Goal: Information Seeking & Learning: Check status

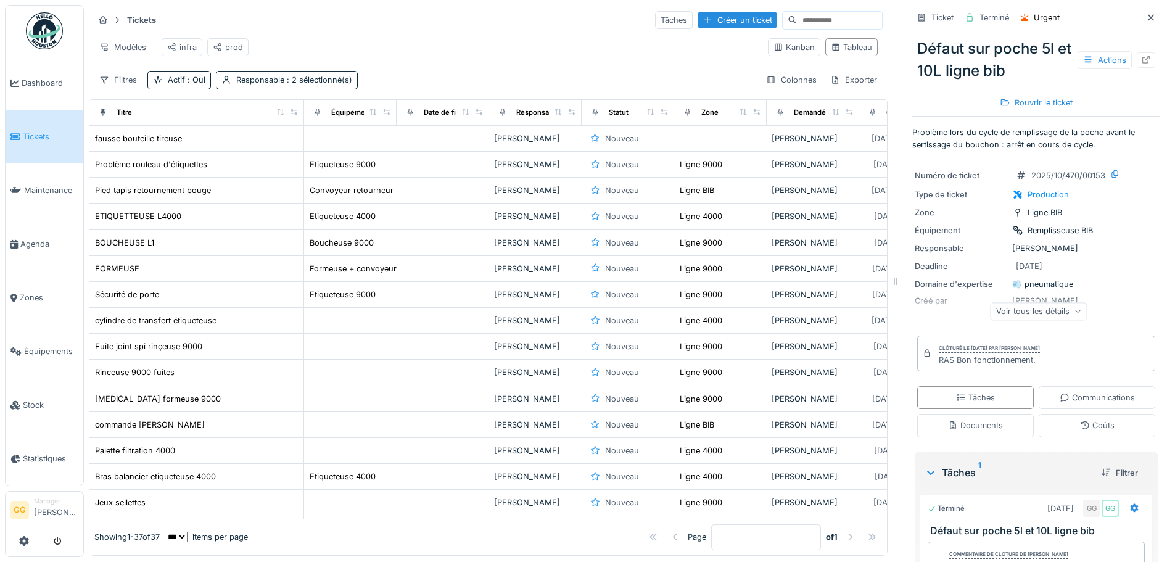
click at [30, 134] on span "Tickets" at bounding box center [51, 137] width 56 height 12
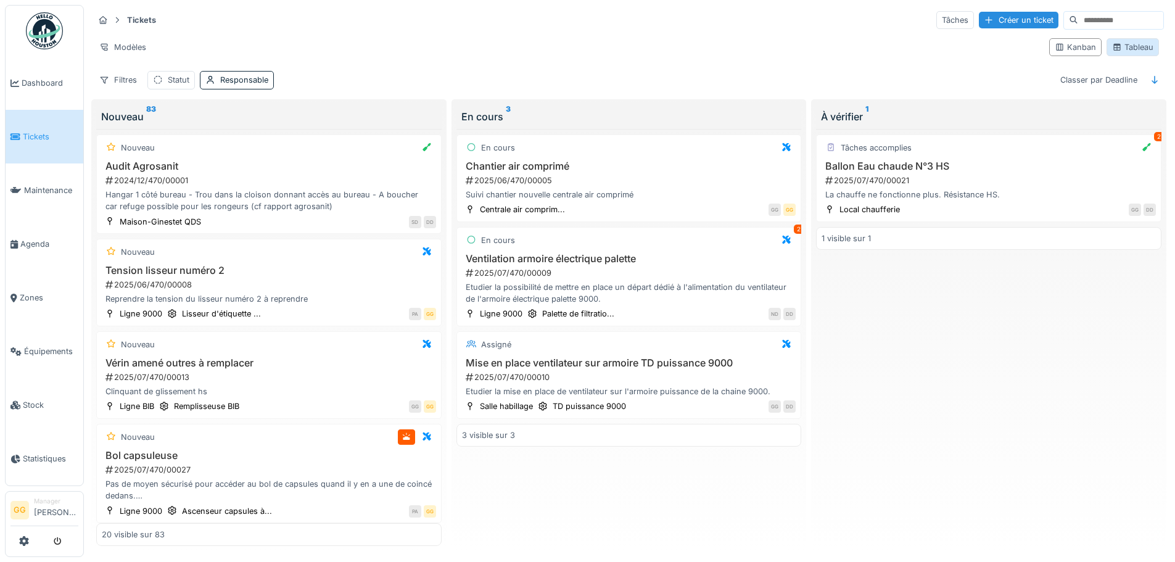
click at [1116, 41] on div "Tableau" at bounding box center [1132, 47] width 52 height 18
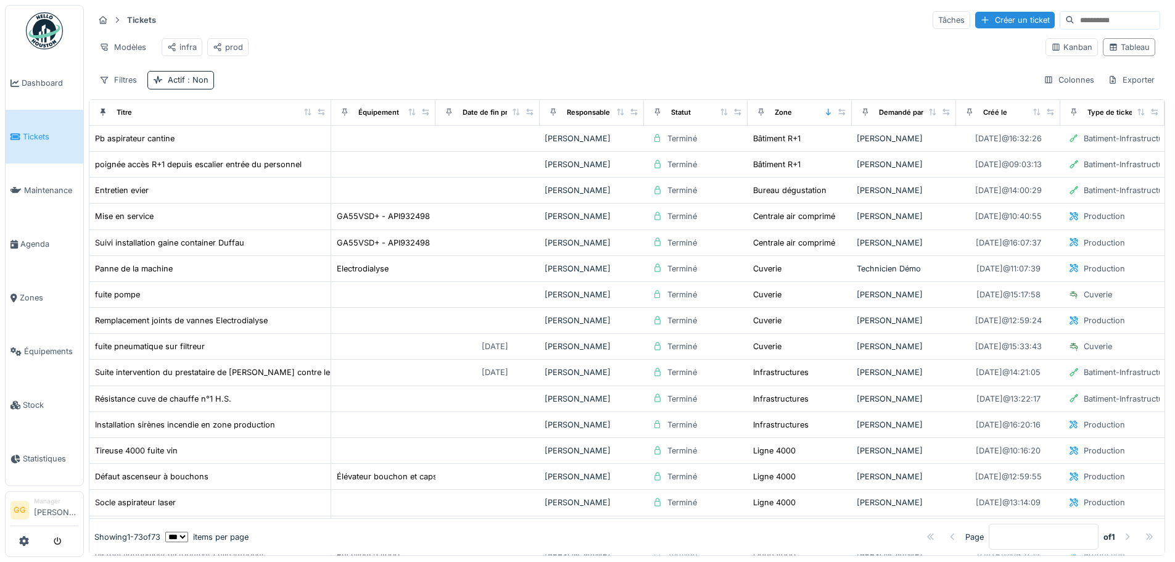
click at [397, 36] on div "Modèles infra prod" at bounding box center [565, 47] width 942 height 28
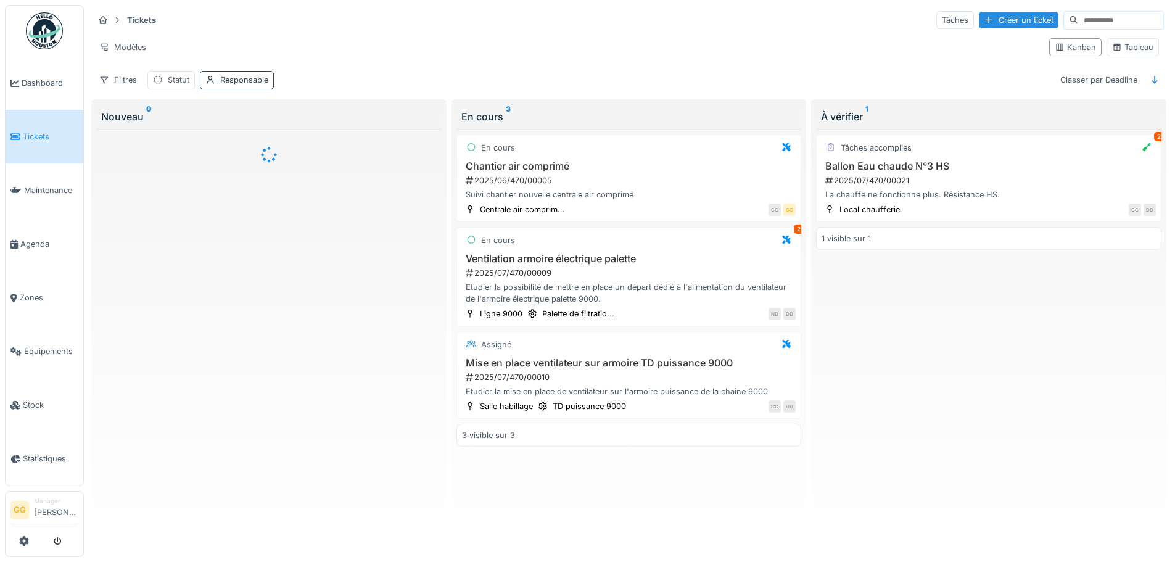
click at [242, 84] on div "Responsable" at bounding box center [244, 80] width 48 height 12
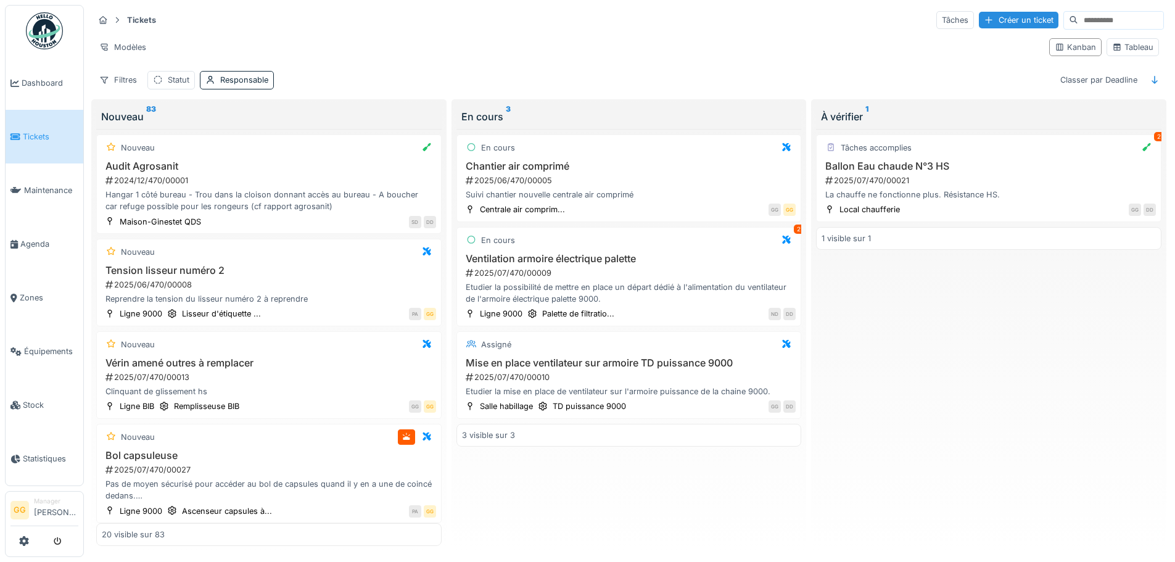
click at [326, 78] on div "Filtres Statut Responsable Classer par Deadline" at bounding box center [629, 80] width 1070 height 18
click at [1128, 50] on div "Tableau" at bounding box center [1132, 47] width 41 height 12
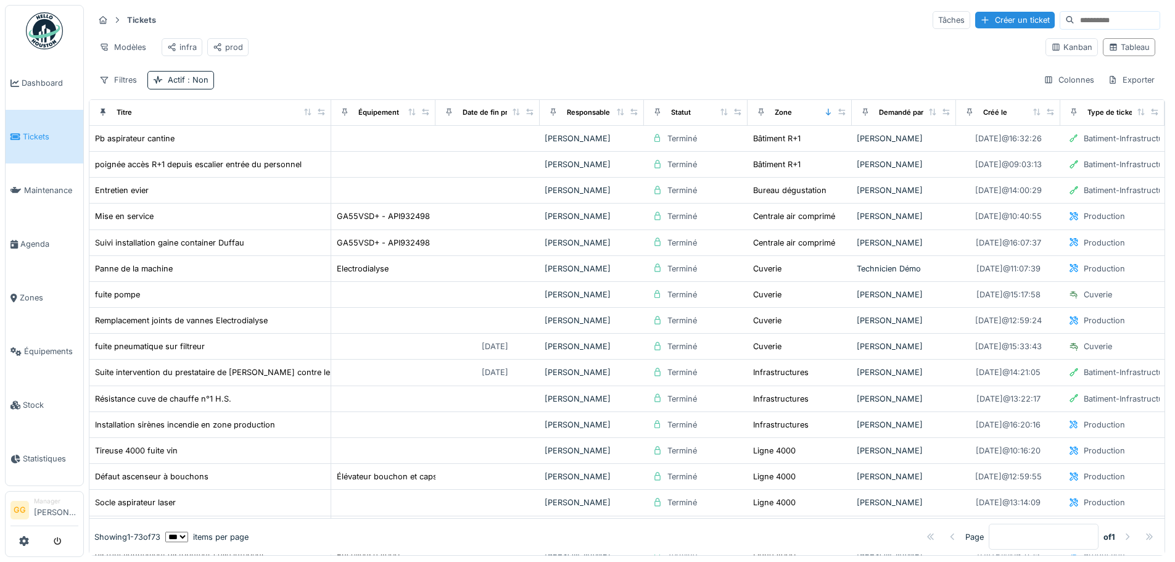
click at [41, 137] on span "Tickets" at bounding box center [51, 137] width 56 height 12
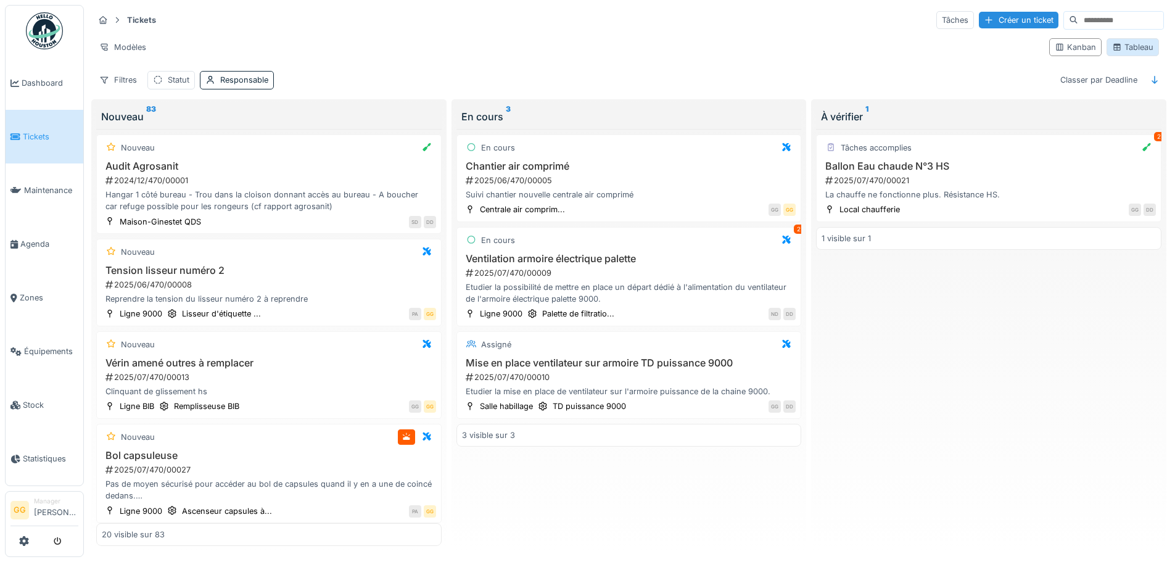
click at [1114, 51] on div "Tableau" at bounding box center [1132, 47] width 41 height 12
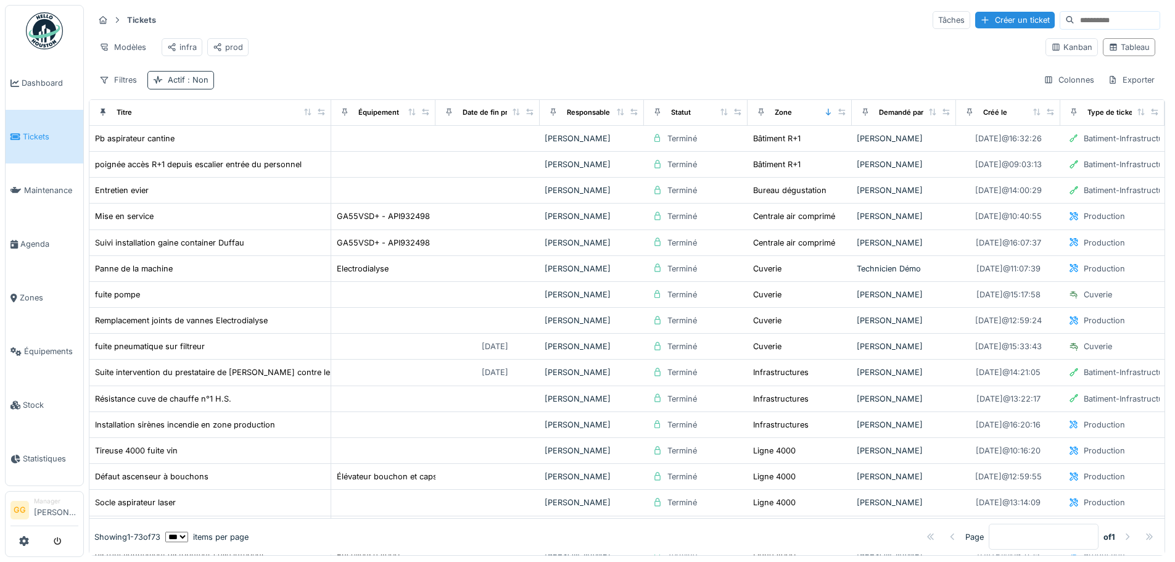
click at [194, 84] on span ": Non" at bounding box center [196, 79] width 23 height 9
click at [160, 147] on div at bounding box center [158, 146] width 10 height 10
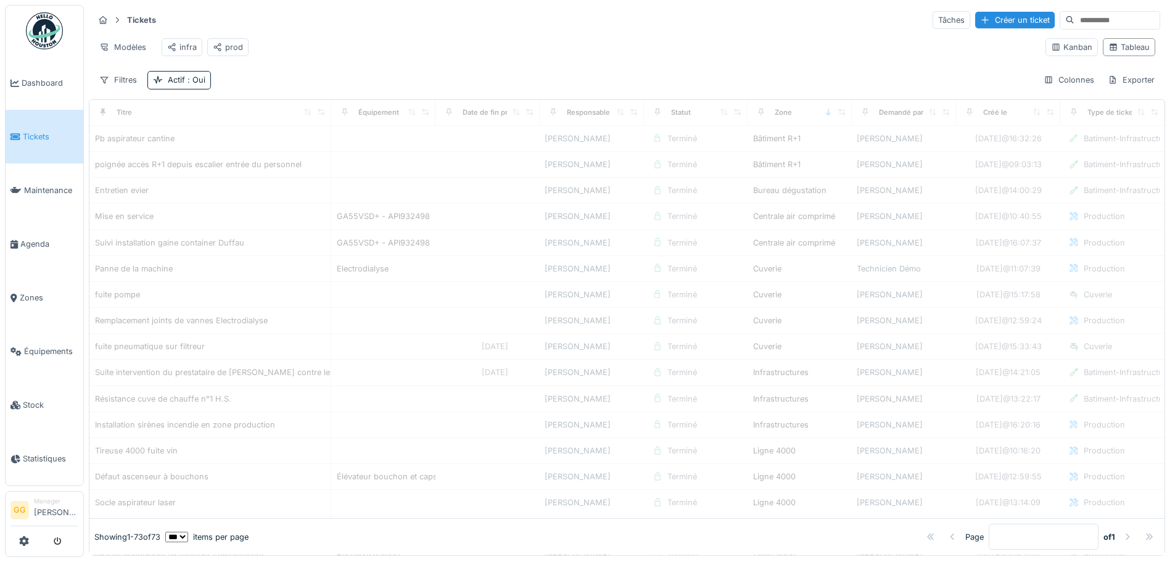
click at [270, 89] on div "Filtres Actif : Oui Colonnes Exporter" at bounding box center [627, 80] width 1066 height 18
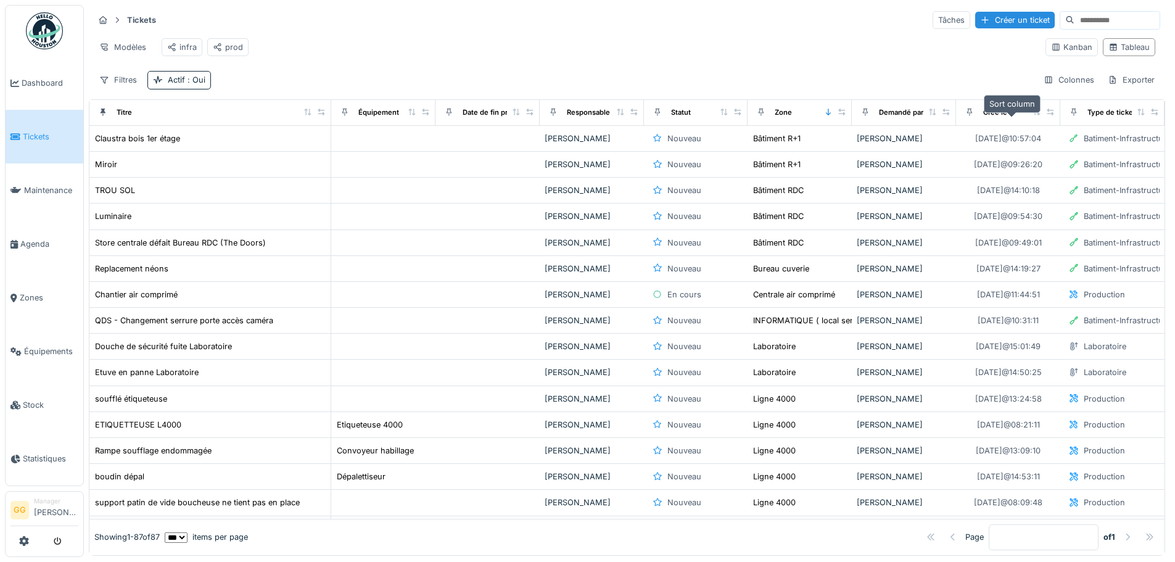
click at [1033, 115] on icon at bounding box center [1036, 112] width 7 height 7
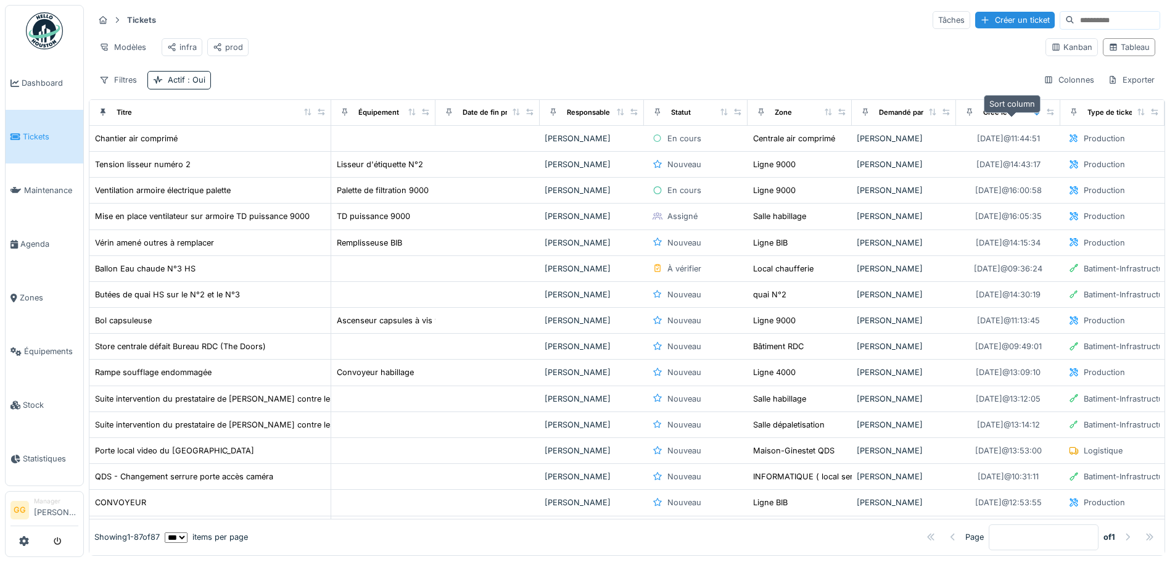
click at [1034, 115] on icon at bounding box center [1036, 112] width 5 height 7
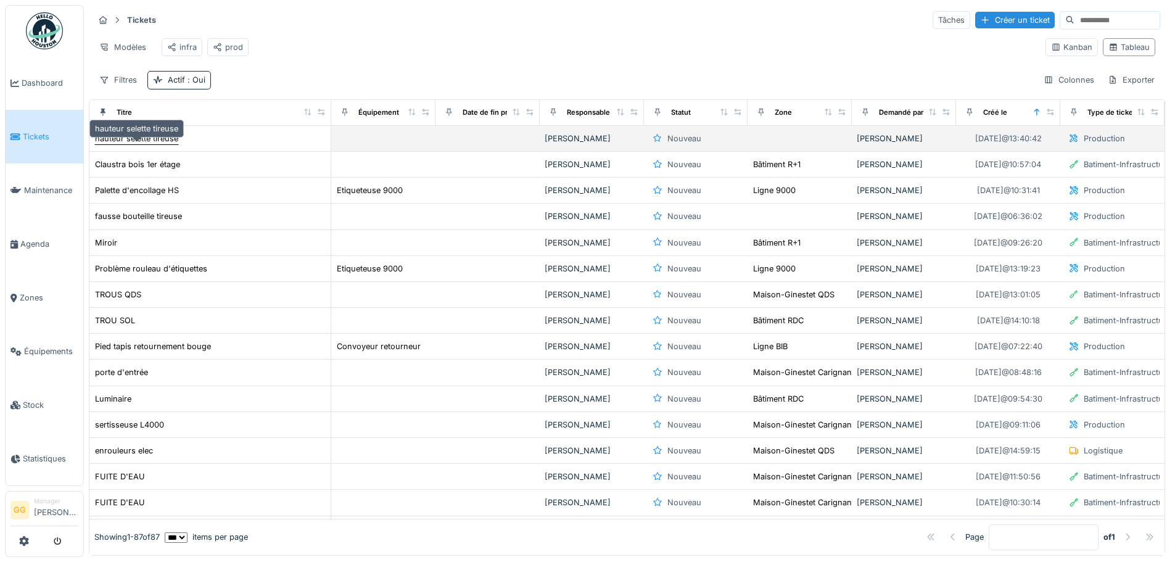
click at [141, 144] on div "hauteur selette tireuse" at bounding box center [136, 139] width 83 height 12
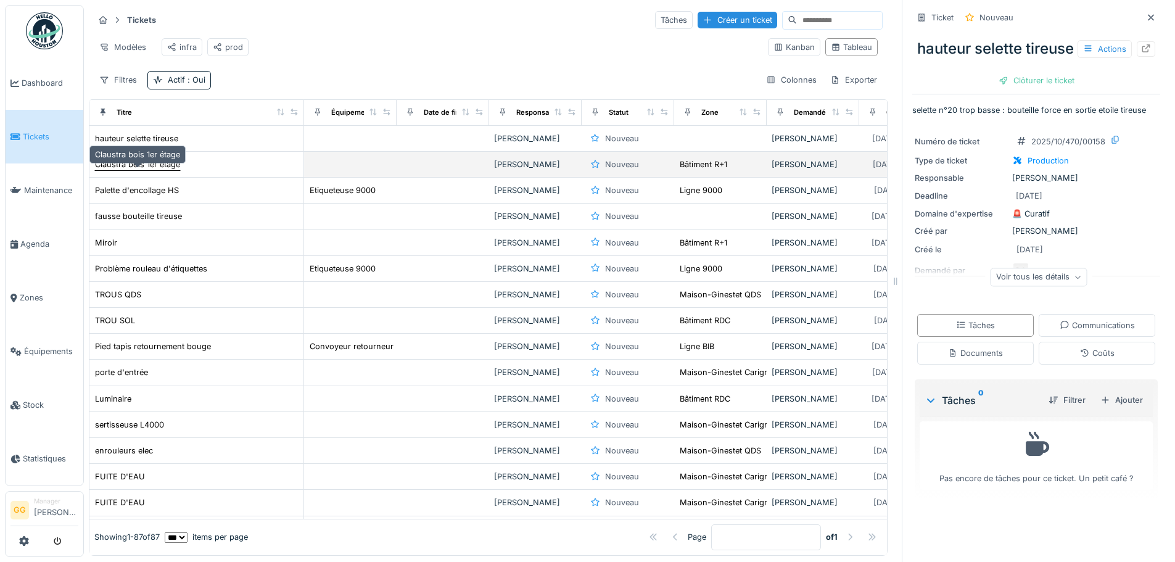
click at [165, 170] on div "Claustra bois 1er étage" at bounding box center [137, 164] width 85 height 12
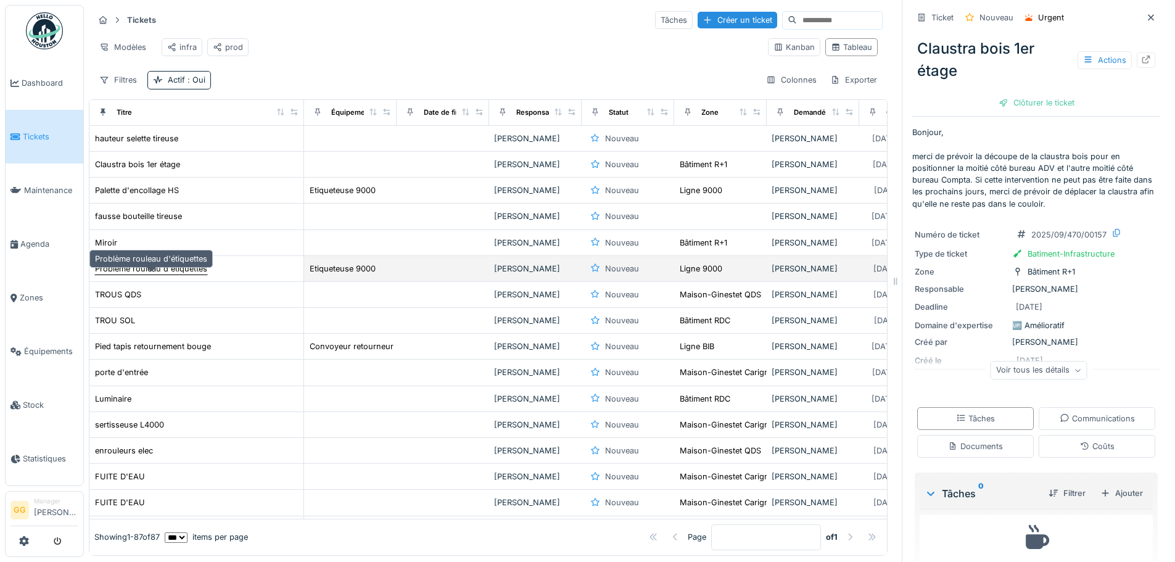
click at [133, 274] on div "Problème rouleau d'étiquettes" at bounding box center [151, 269] width 112 height 12
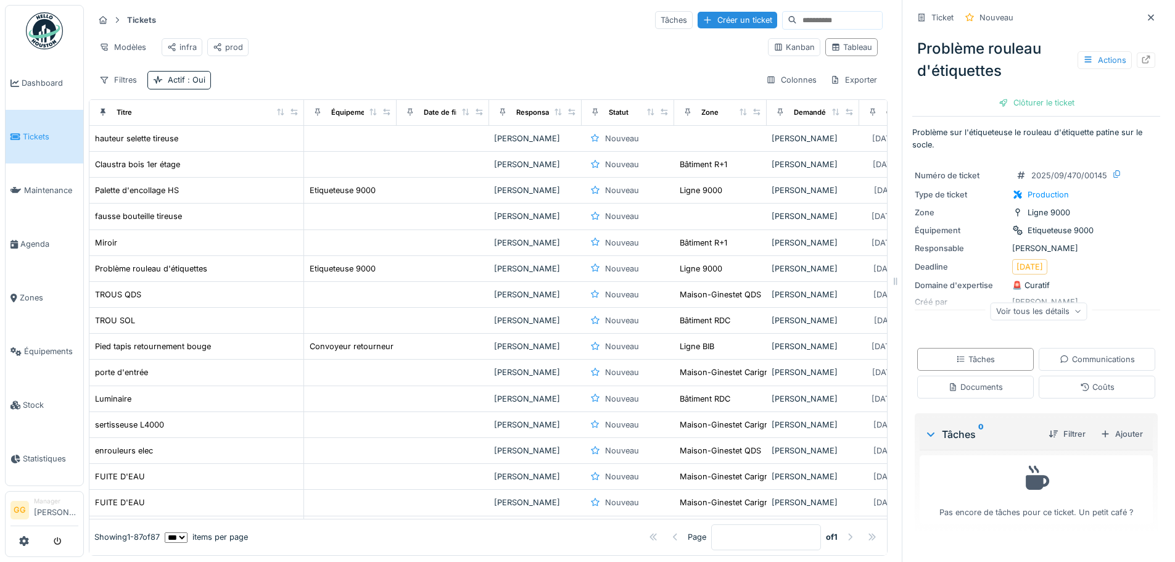
click at [1065, 316] on div "Voir tous les détails" at bounding box center [1038, 311] width 97 height 18
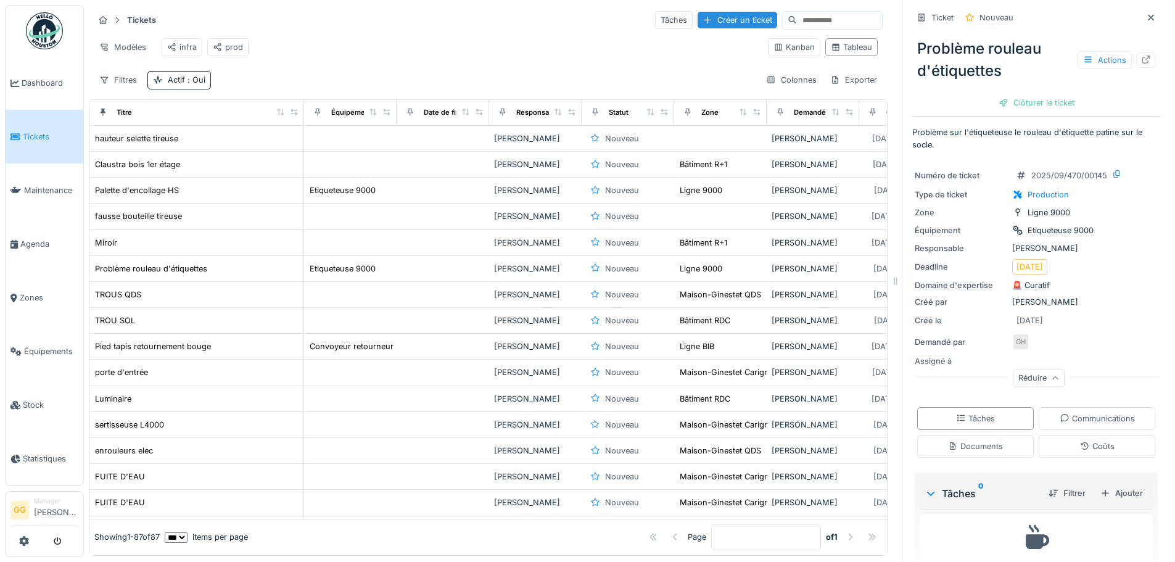
click at [1026, 380] on div "Réduire" at bounding box center [1039, 378] width 52 height 18
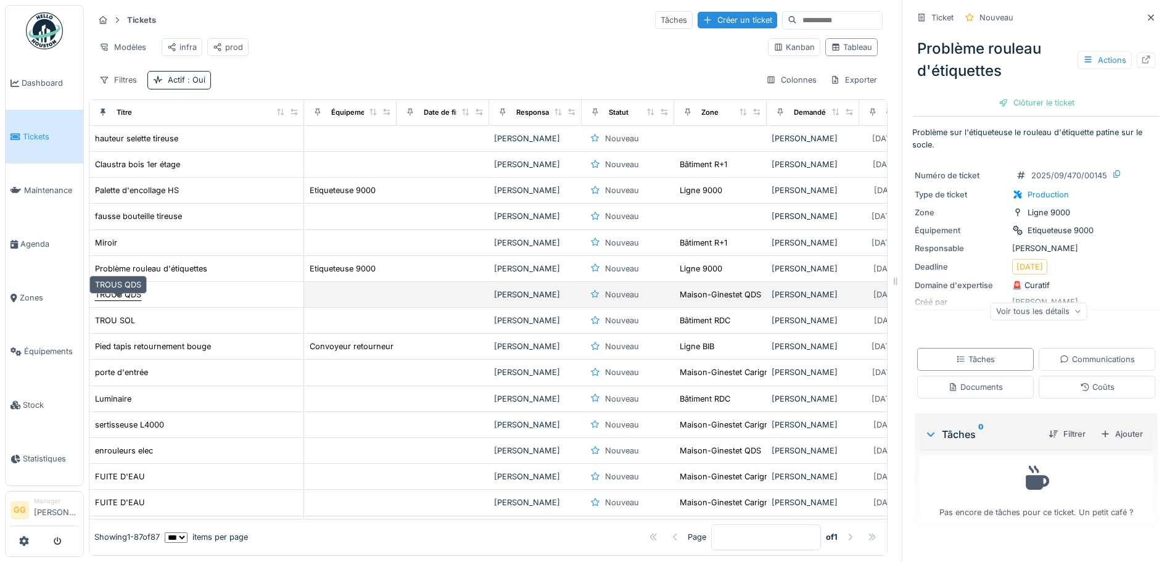
click at [135, 300] on div "TROUS QDS" at bounding box center [118, 295] width 46 height 12
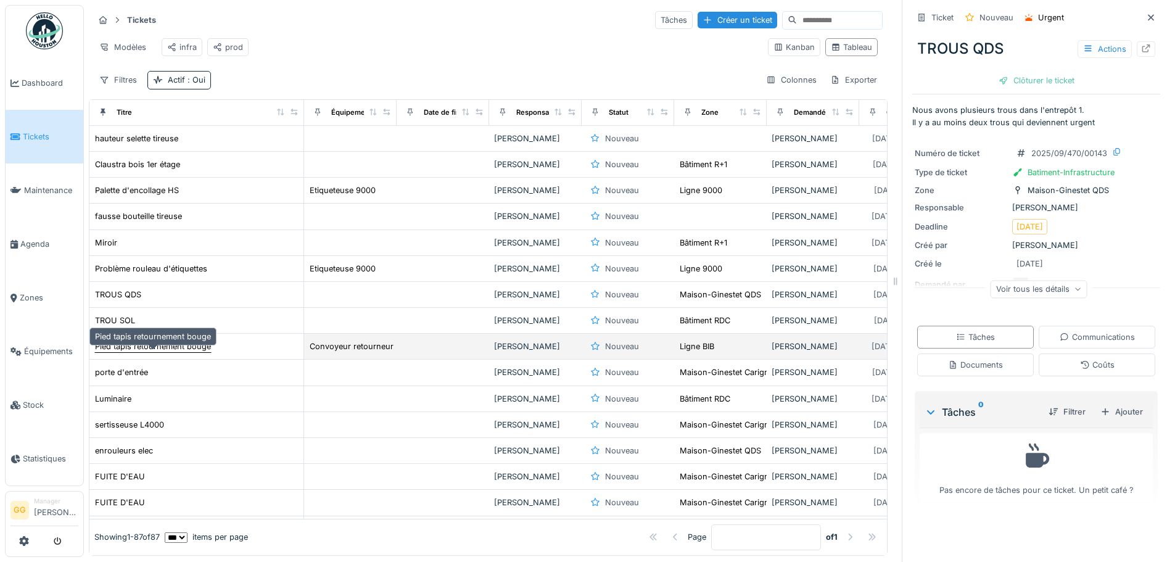
click at [130, 352] on div "Pied tapis retournement bouge" at bounding box center [153, 346] width 116 height 12
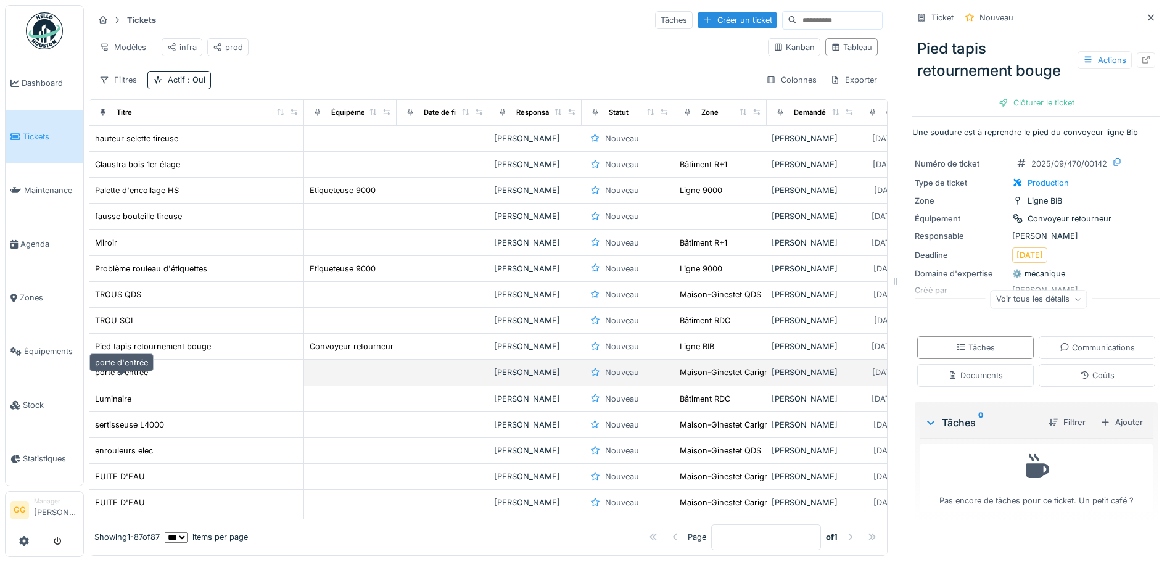
click at [120, 378] on div "porte d'entrée" at bounding box center [121, 372] width 53 height 12
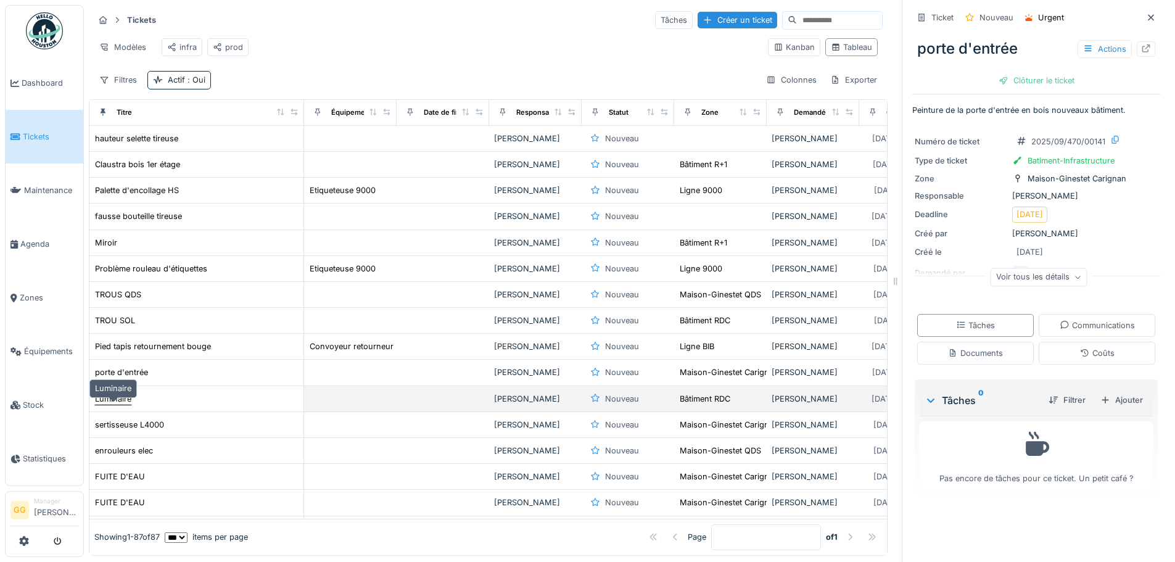
click at [126, 405] on div "Luminaire" at bounding box center [113, 399] width 36 height 12
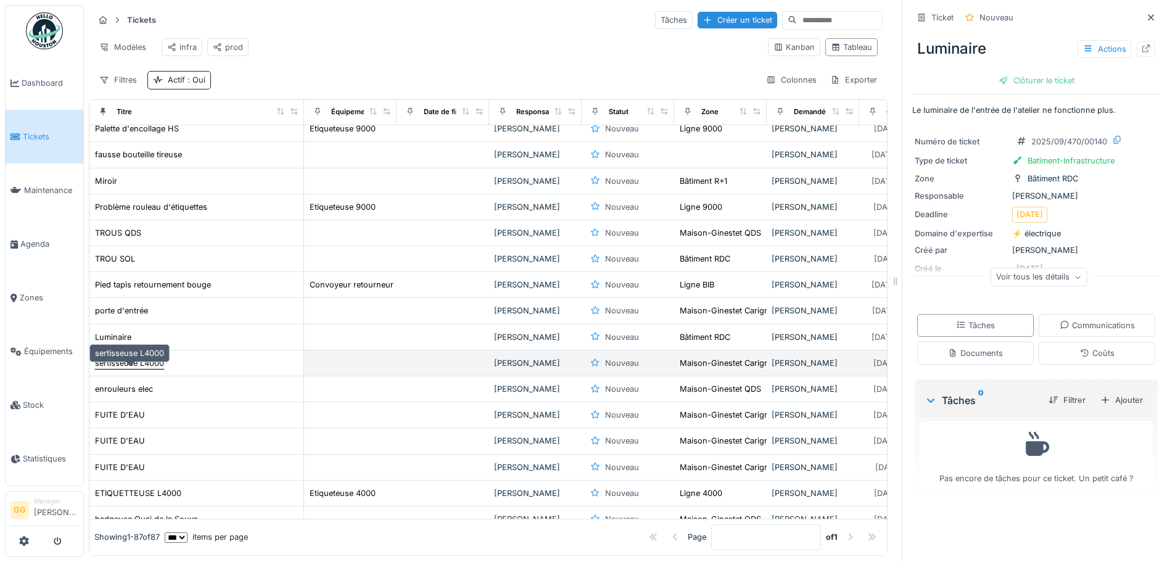
click at [149, 369] on div "sertisseuse L4000" at bounding box center [129, 363] width 69 height 12
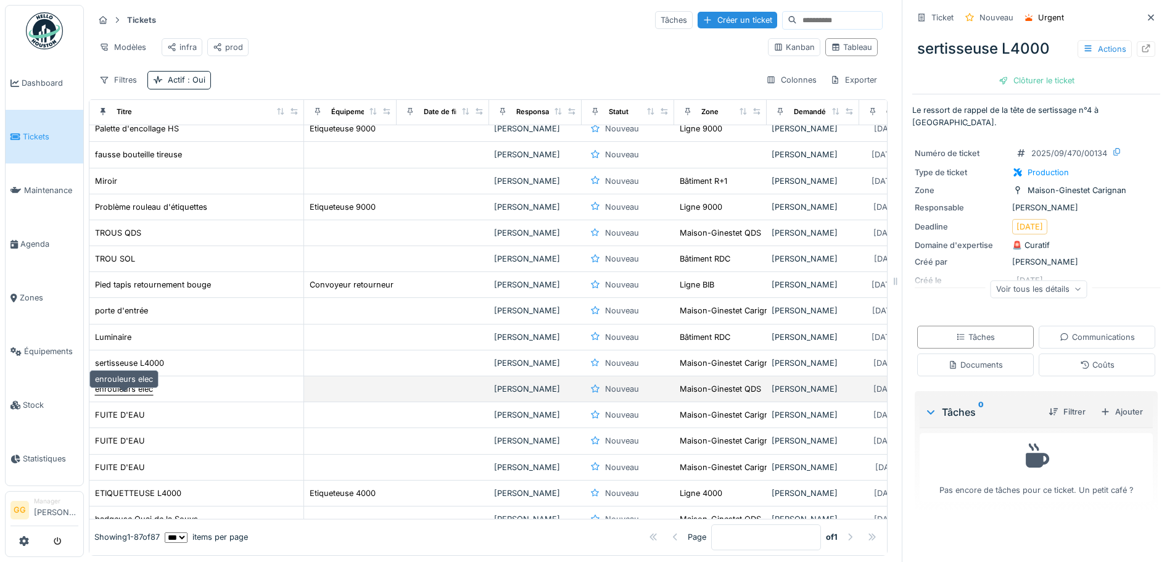
click at [118, 395] on div "enrouleurs elec" at bounding box center [124, 389] width 58 height 12
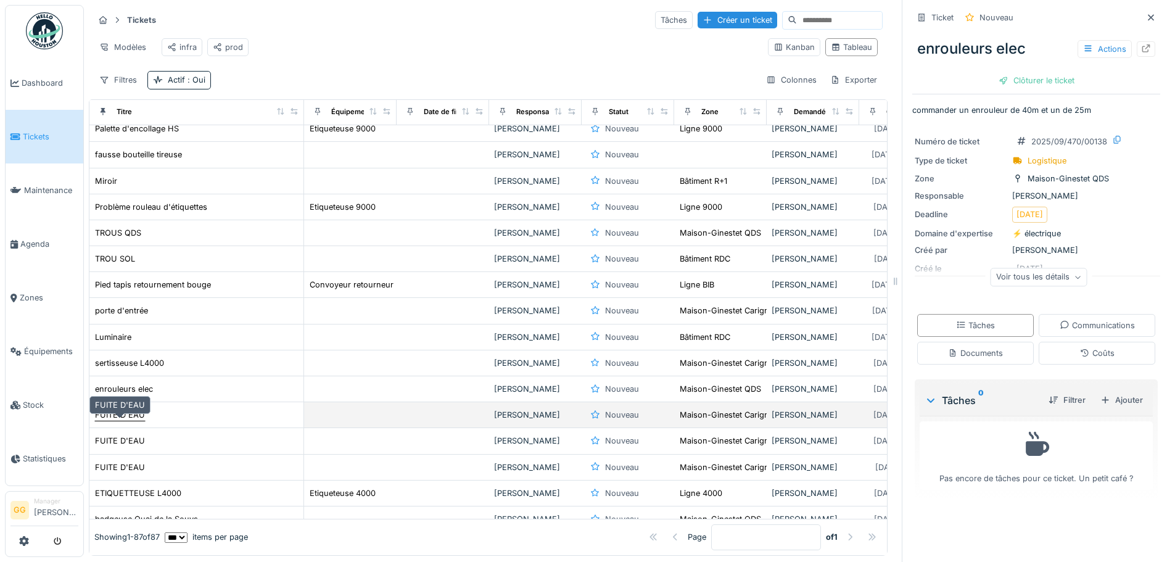
click at [123, 421] on div "FUITE D'EAU" at bounding box center [120, 415] width 50 height 12
